Goal: Use online tool/utility: Utilize a website feature to perform a specific function

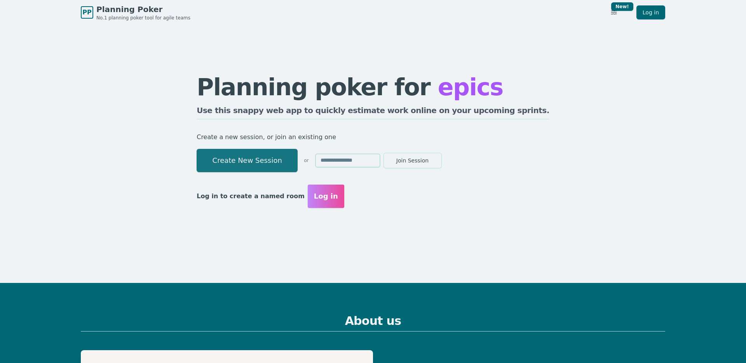
click at [269, 163] on button "Create New Session" at bounding box center [247, 160] width 101 height 23
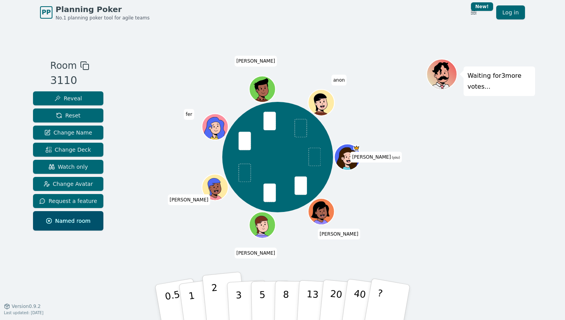
click at [213, 293] on p "2" at bounding box center [216, 303] width 10 height 42
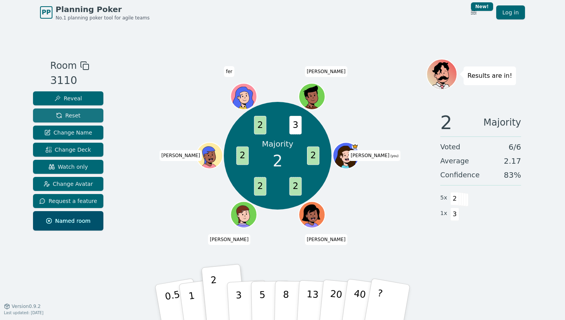
click at [83, 113] on button "Reset" at bounding box center [68, 115] width 70 height 14
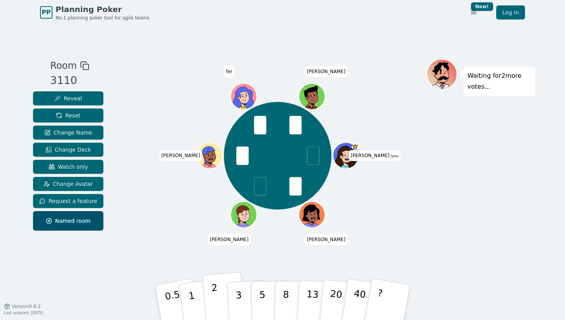
click at [221, 298] on button "2" at bounding box center [224, 303] width 44 height 62
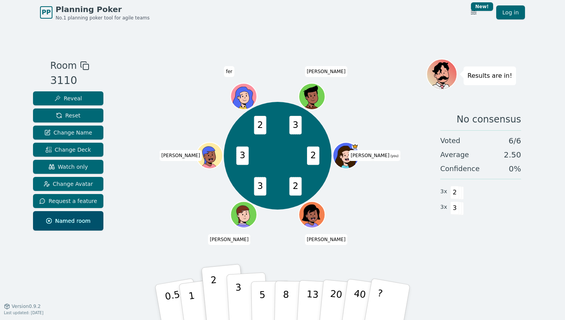
click at [237, 287] on p "3" at bounding box center [239, 303] width 9 height 42
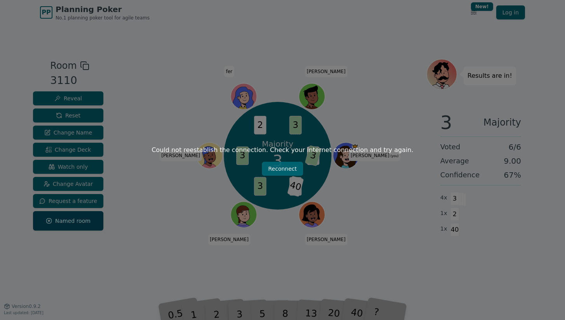
click at [285, 169] on button "Reconnect" at bounding box center [282, 169] width 41 height 14
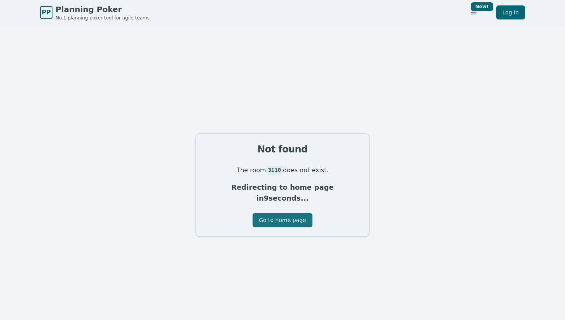
click at [280, 215] on button "Go to home page" at bounding box center [281, 220] width 59 height 14
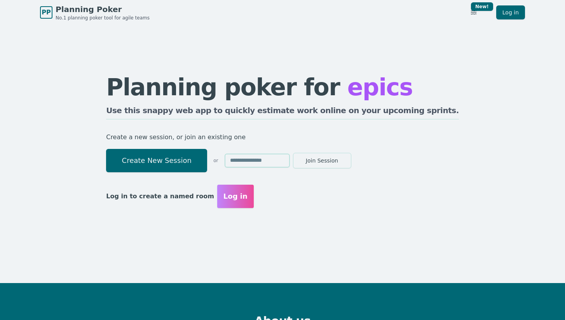
click at [207, 167] on button "Create New Session" at bounding box center [156, 160] width 101 height 23
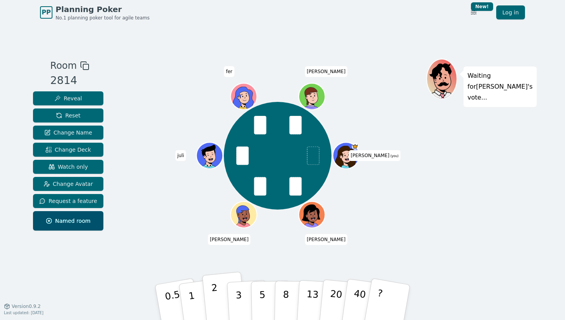
click at [222, 290] on button "2" at bounding box center [224, 303] width 44 height 62
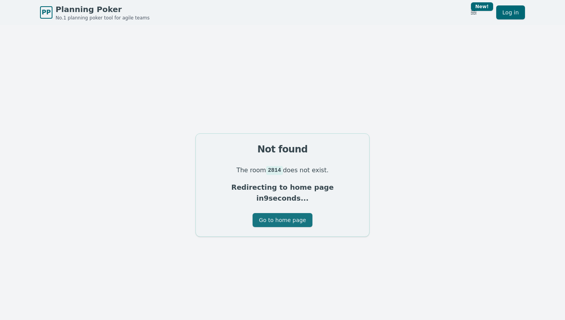
click at [280, 213] on button "Go to home page" at bounding box center [281, 220] width 59 height 14
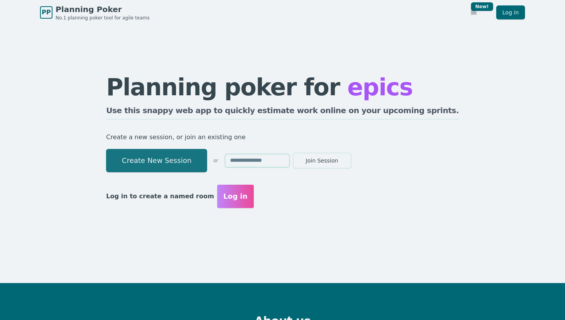
click at [201, 158] on button "Create New Session" at bounding box center [156, 160] width 101 height 23
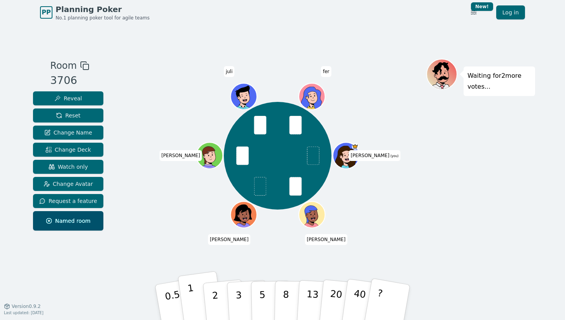
click at [192, 285] on button "1" at bounding box center [201, 302] width 46 height 63
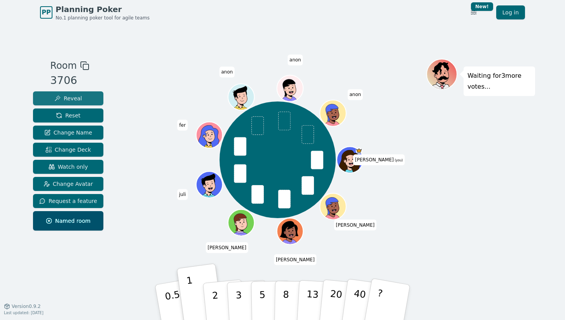
click at [59, 97] on span "Reveal" at bounding box center [68, 98] width 28 height 8
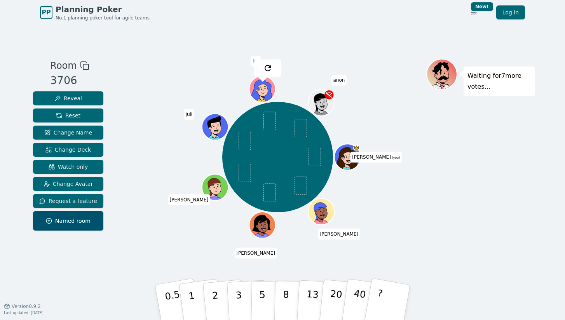
click at [336, 77] on span "anon" at bounding box center [339, 80] width 16 height 11
click at [140, 115] on div "diana (you) brandon Aaron Matt juli fer anon" at bounding box center [277, 157] width 297 height 169
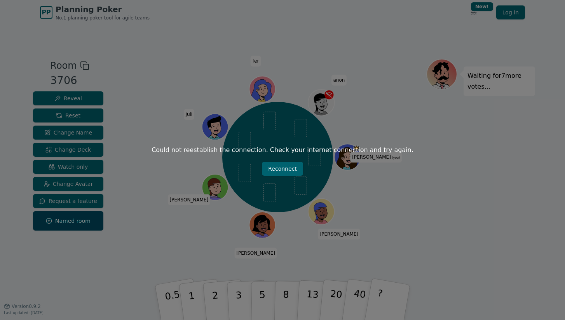
click at [280, 169] on button "Reconnect" at bounding box center [282, 169] width 41 height 14
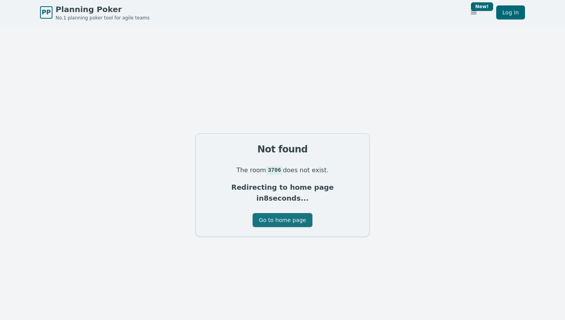
click at [274, 214] on button "Go to home page" at bounding box center [281, 220] width 59 height 14
